Goal: Register for event/course

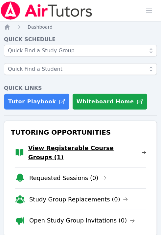
click at [81, 150] on link "View Registerable Course Groups (1)" at bounding box center [87, 153] width 118 height 18
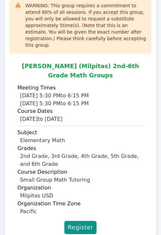
scroll to position [95, 0]
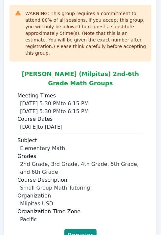
scroll to position [95, 0]
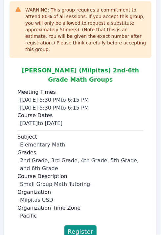
scroll to position [95, 0]
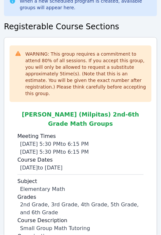
scroll to position [95, 0]
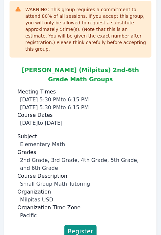
scroll to position [95, 0]
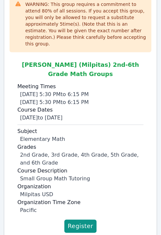
scroll to position [95, 0]
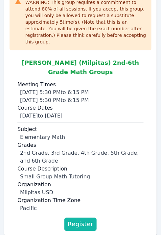
click at [85, 220] on span "Register" at bounding box center [81, 224] width 26 height 9
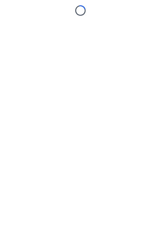
scroll to position [5, 0]
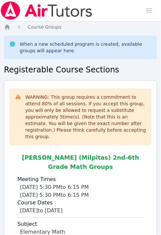
scroll to position [95, 0]
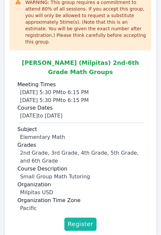
click at [78, 220] on span "Register" at bounding box center [81, 224] width 26 height 9
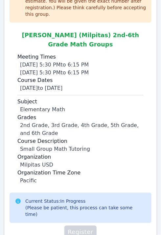
scroll to position [124, 0]
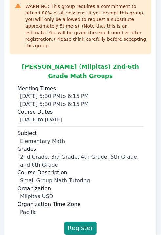
scroll to position [95, 0]
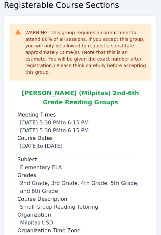
scroll to position [62, 0]
